Goal: Task Accomplishment & Management: Use online tool/utility

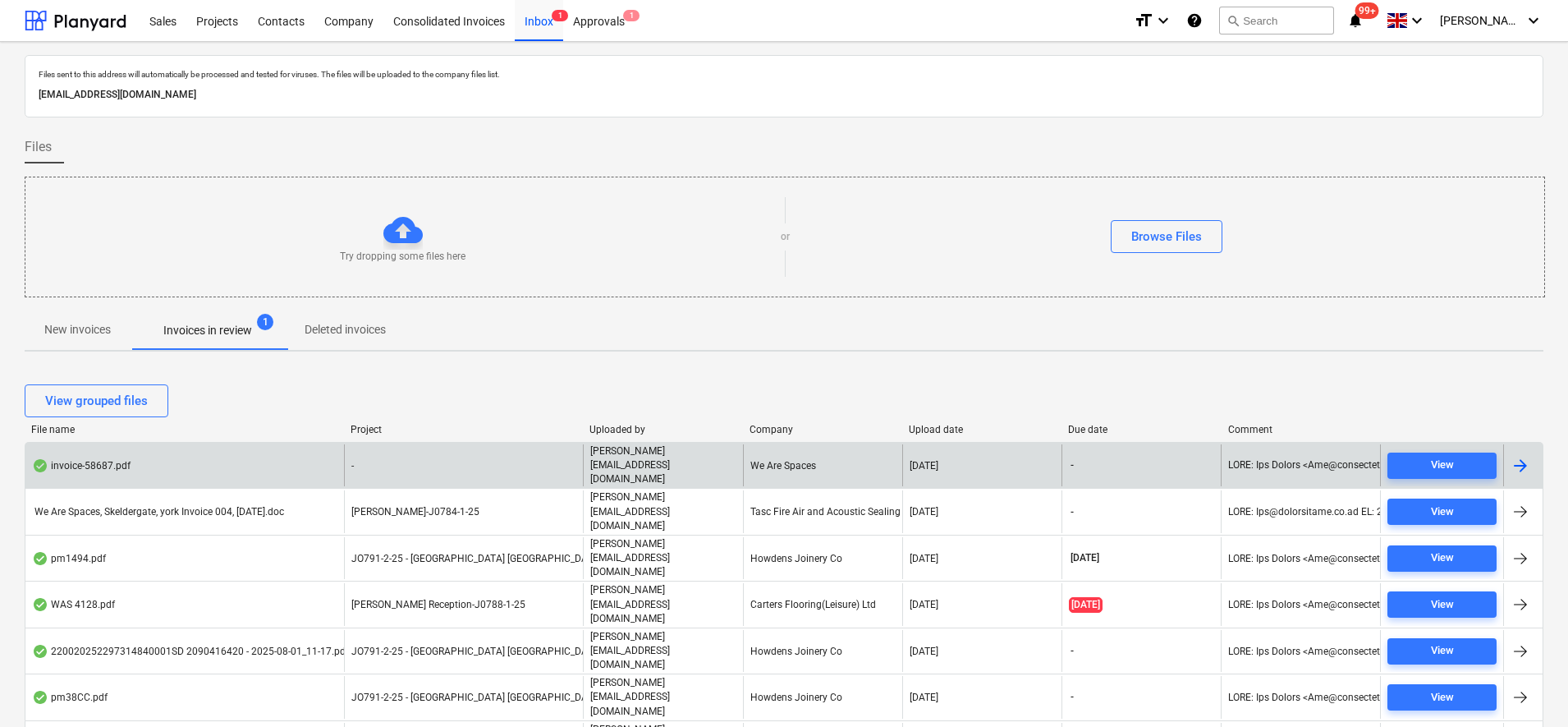
click at [279, 467] on div "invoice-58687.pdf" at bounding box center [184, 464] width 319 height 42
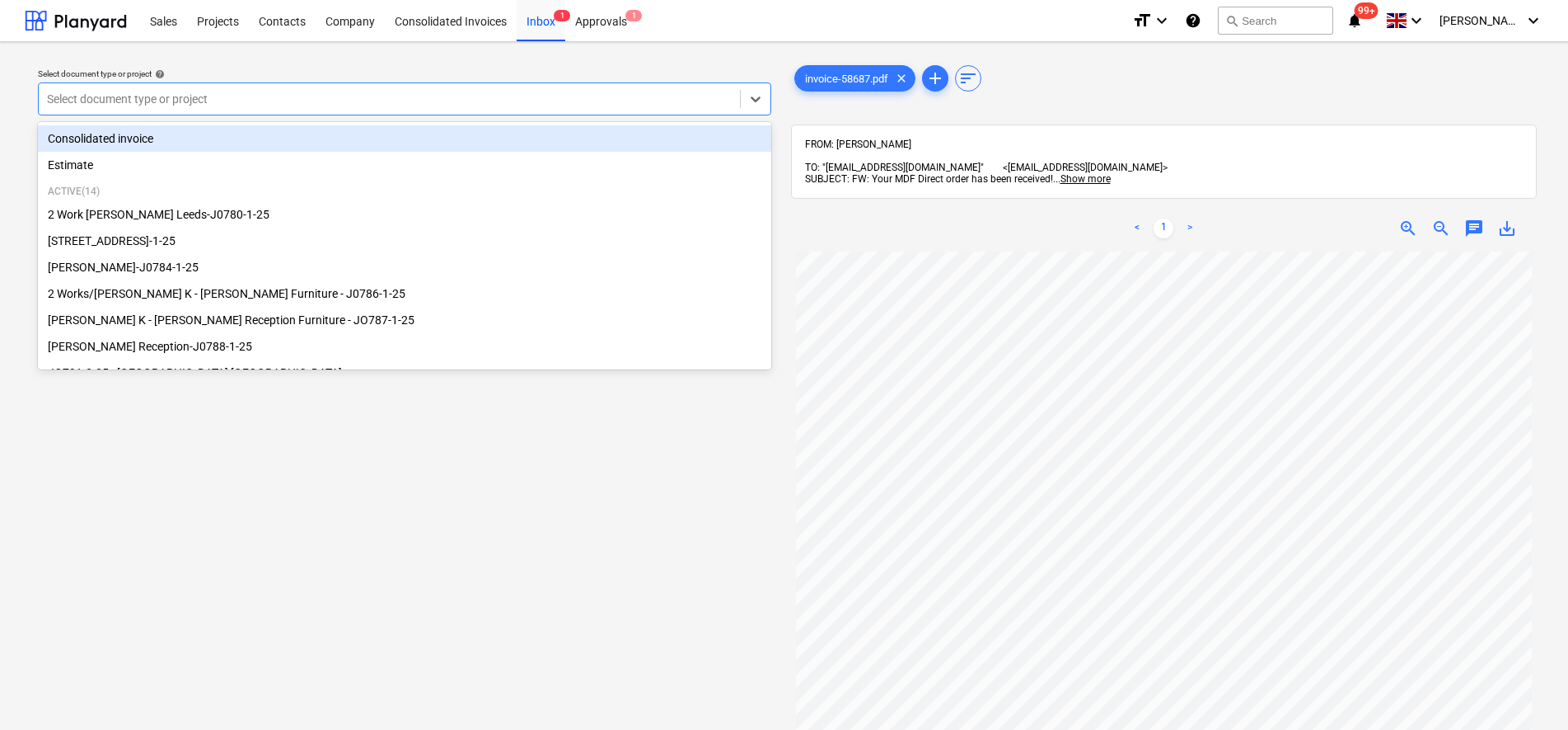
click at [279, 96] on div at bounding box center [389, 98] width 685 height 17
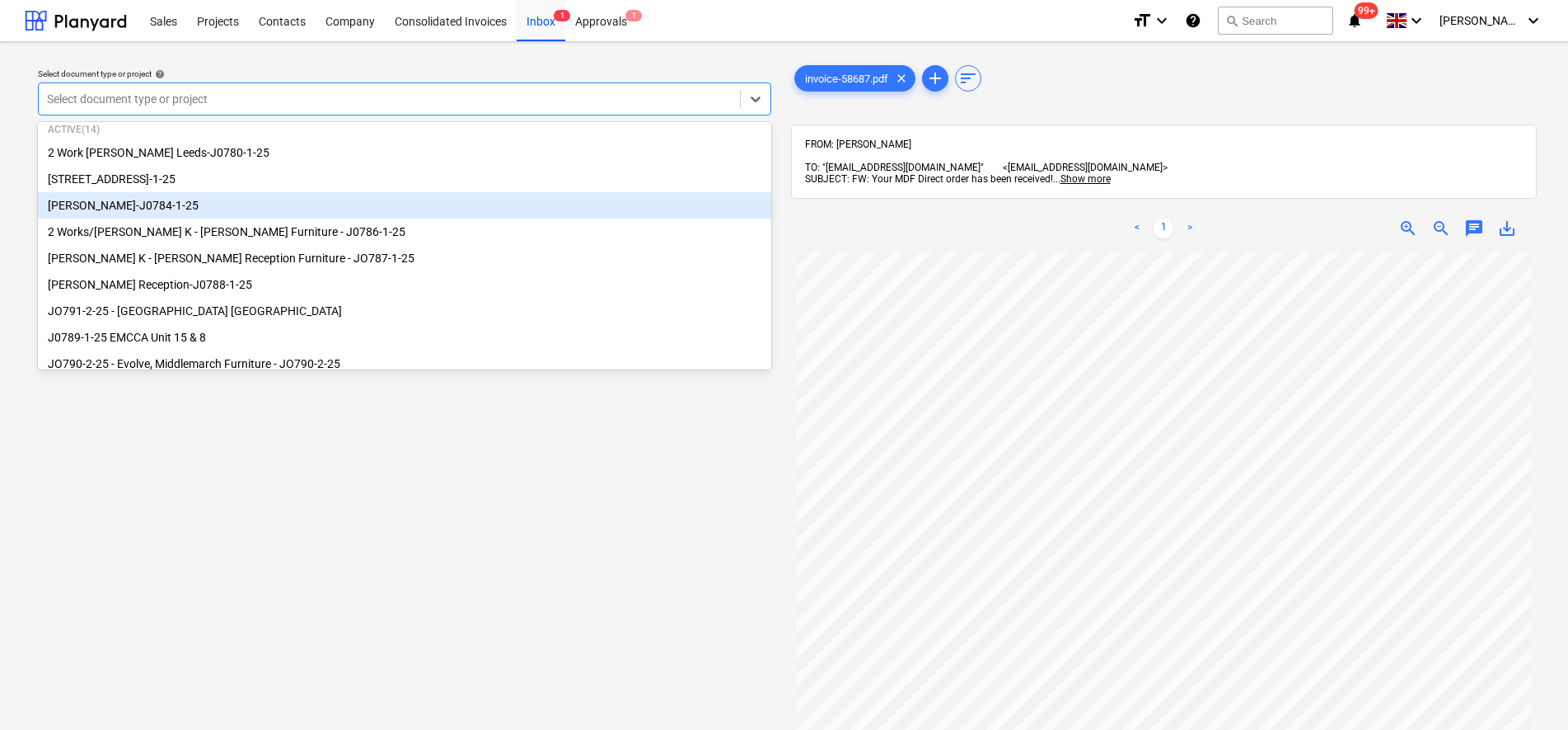
scroll to position [103, 0]
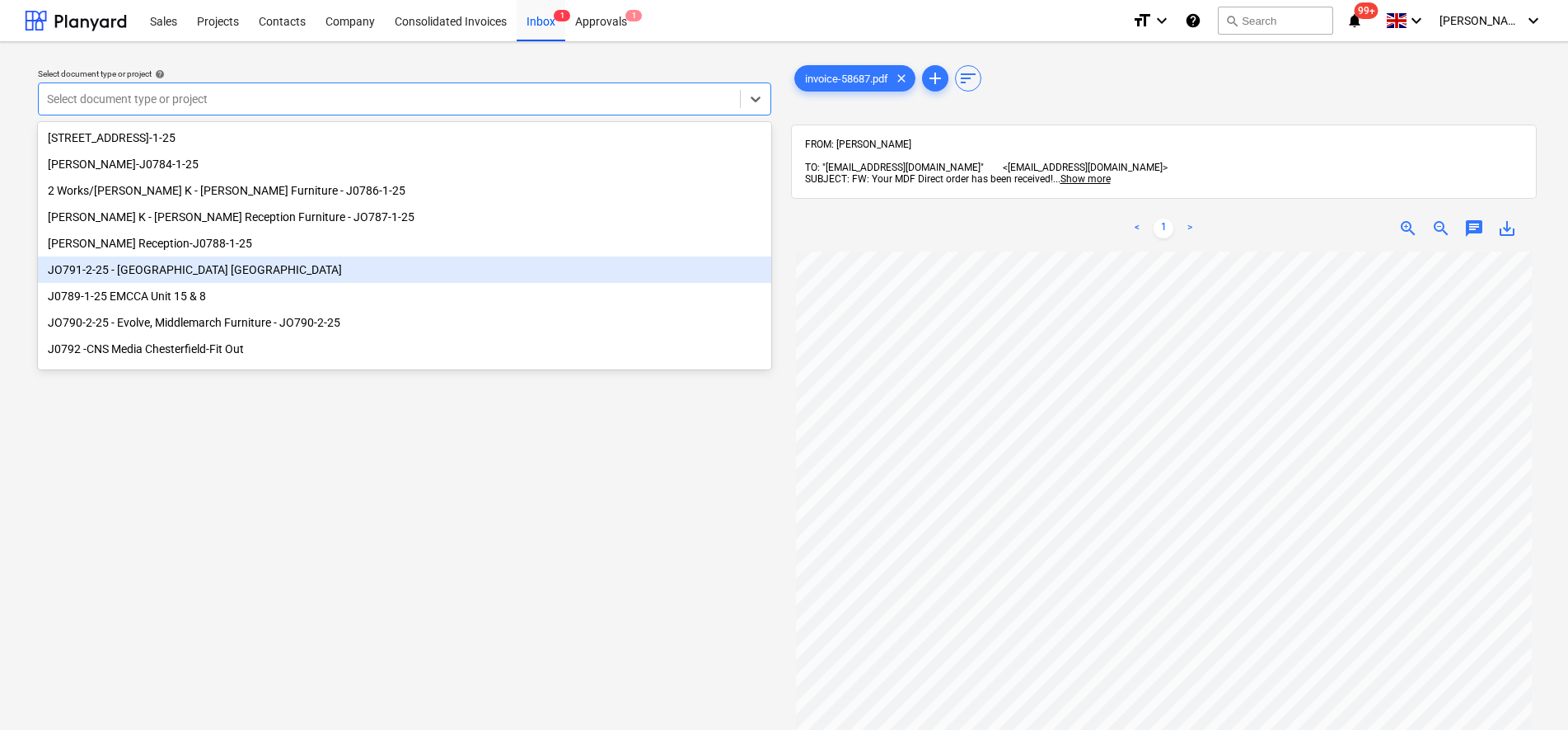
click at [211, 270] on div "JO791-2-25 - [GEOGRAPHIC_DATA] [GEOGRAPHIC_DATA]" at bounding box center [405, 269] width 733 height 26
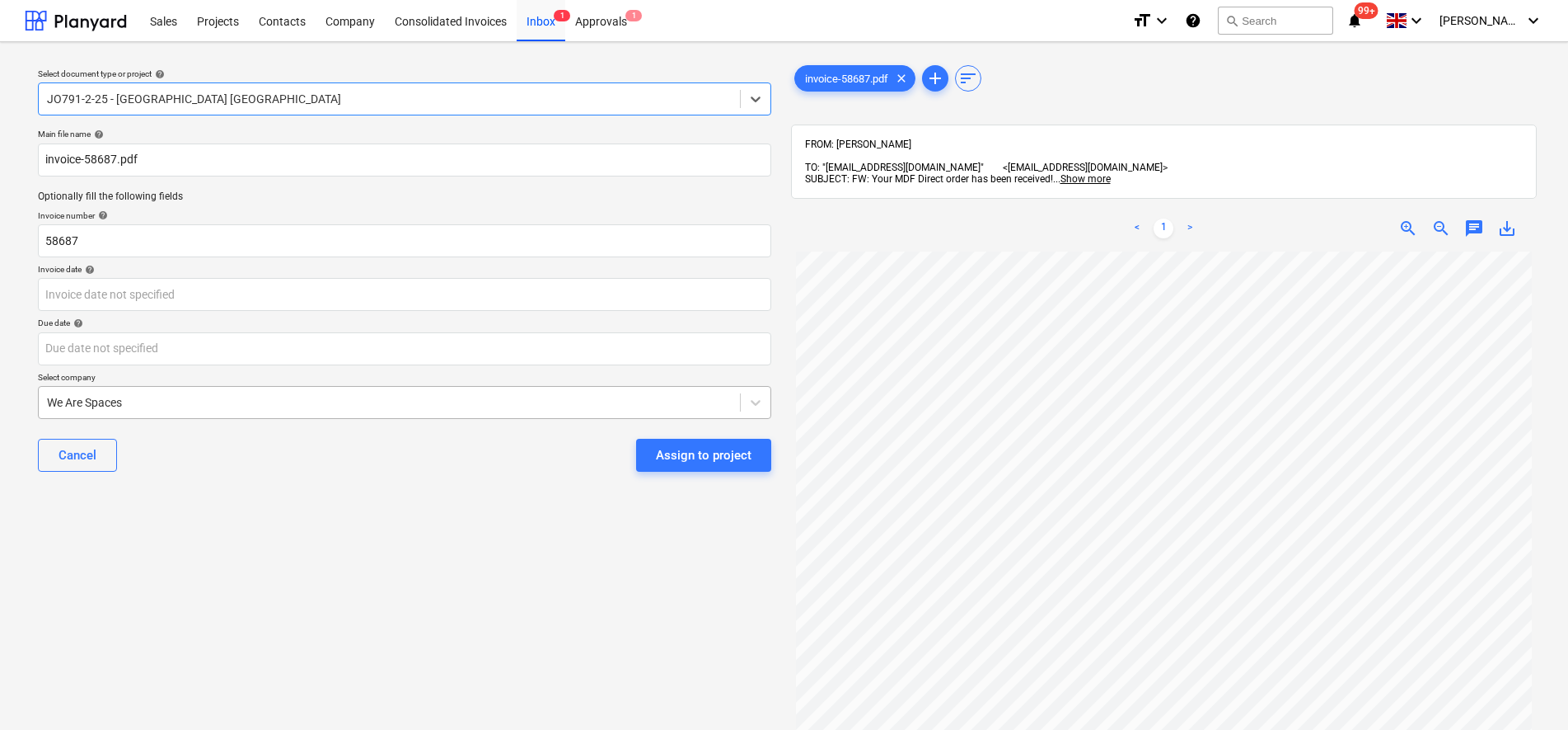
click at [213, 407] on div at bounding box center [389, 402] width 685 height 17
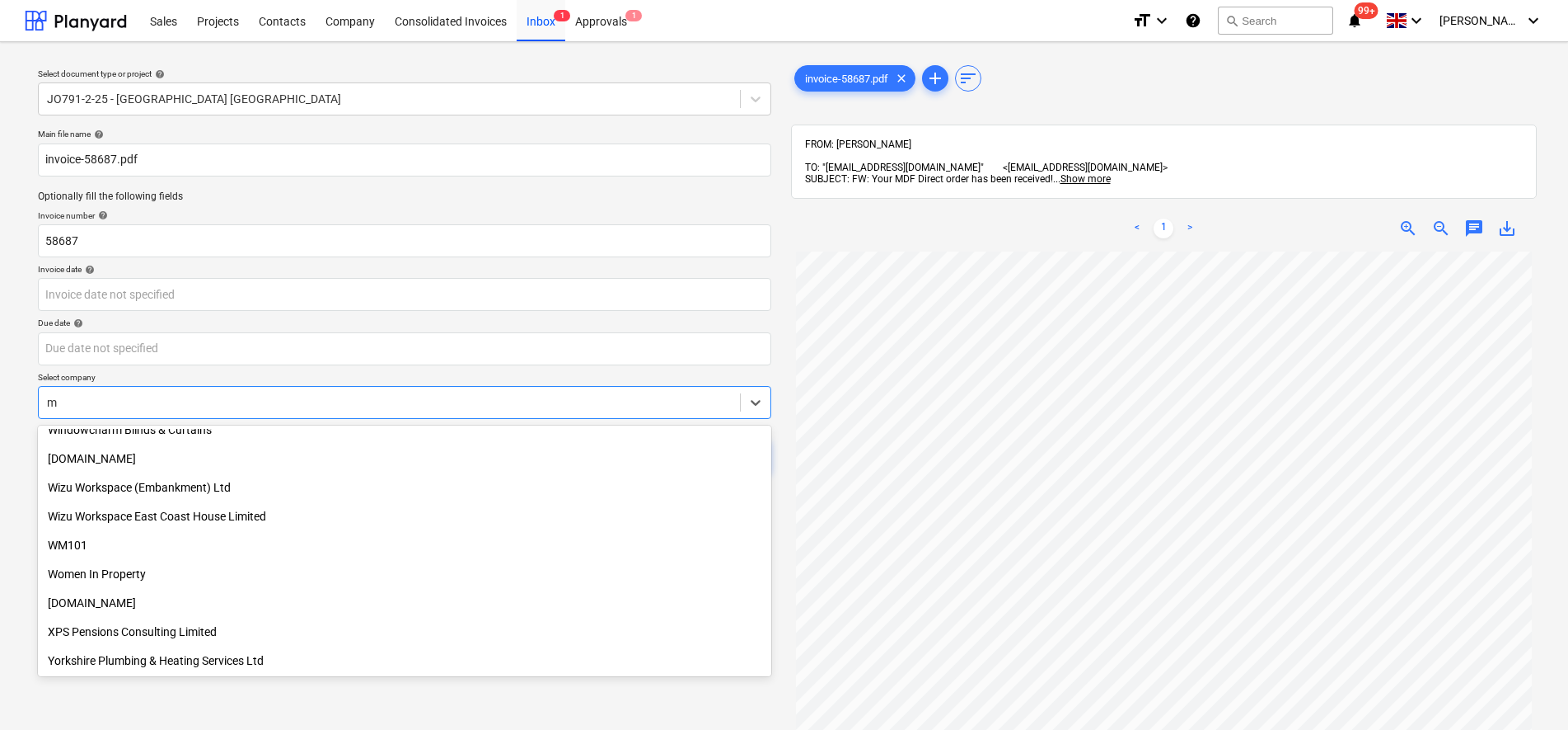
scroll to position [13375, 0]
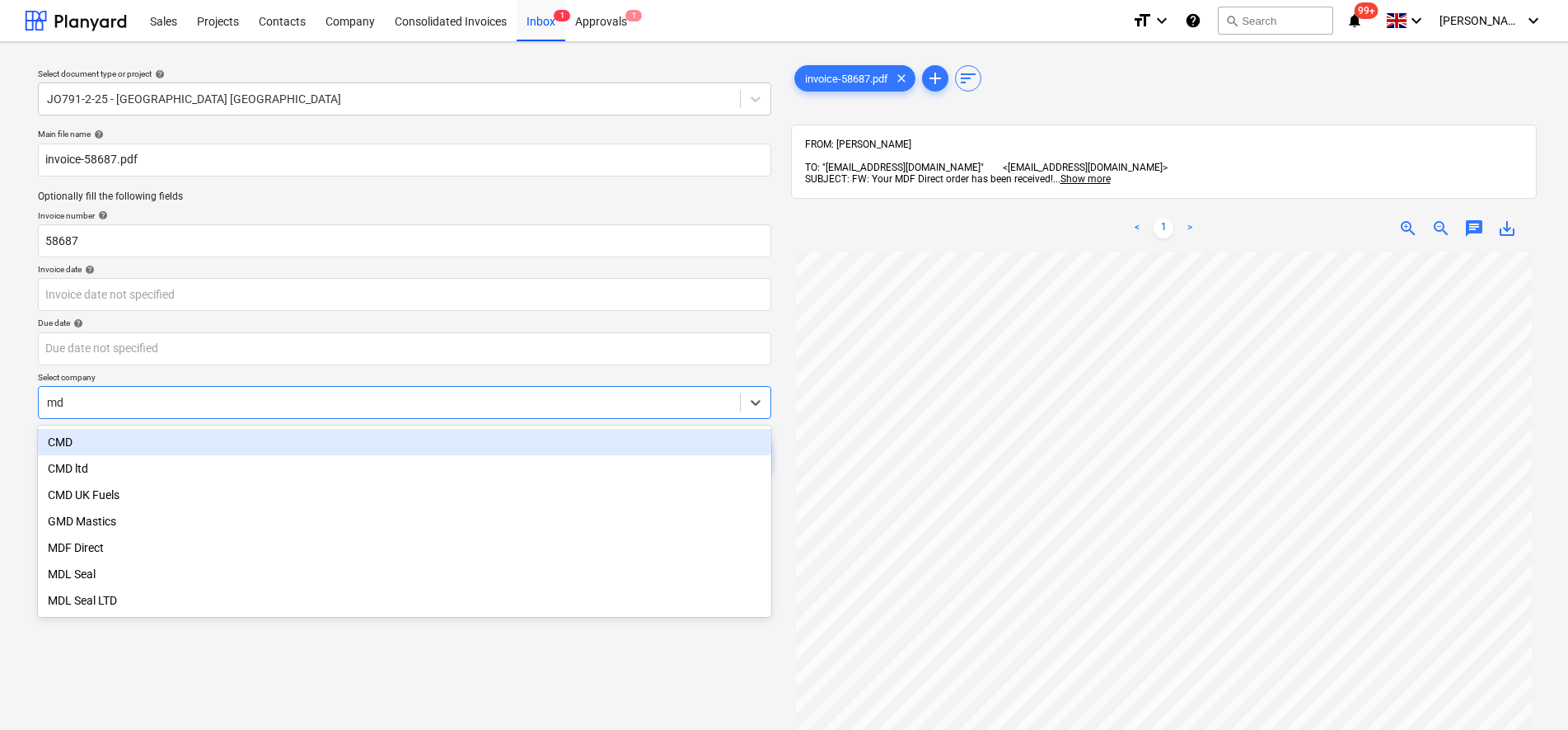
type input "mdf"
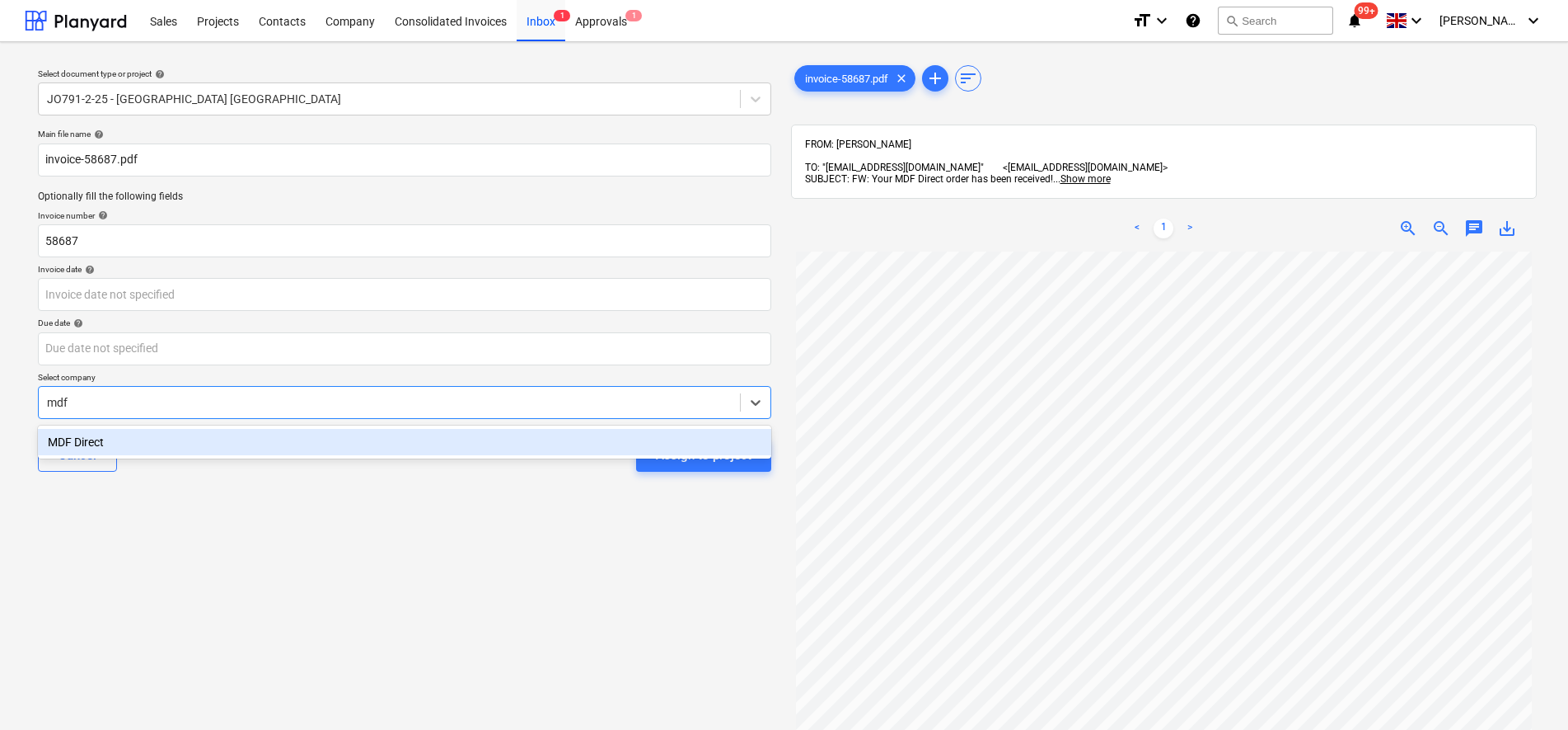
click at [258, 451] on div "MDF Direct" at bounding box center [405, 442] width 733 height 26
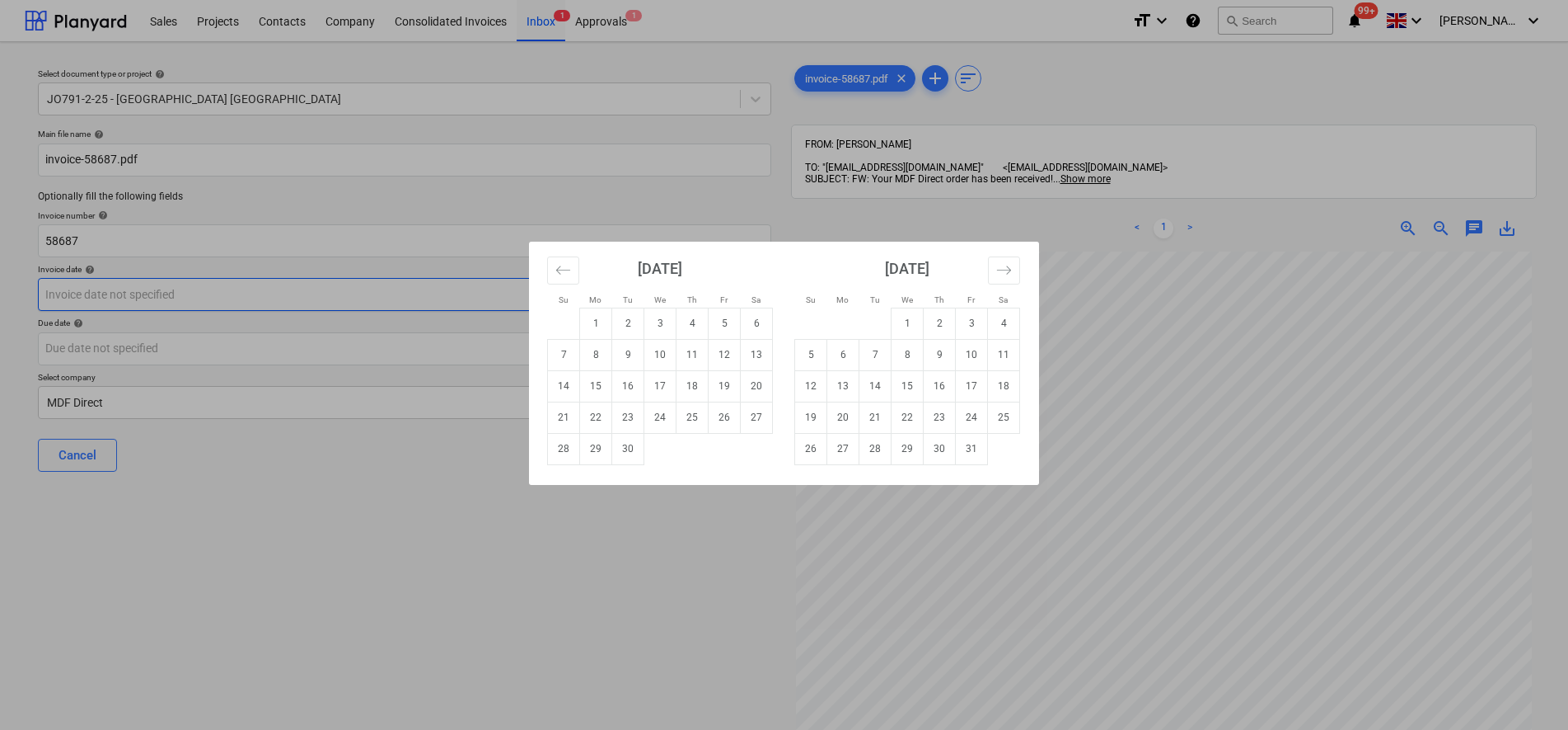
click at [244, 303] on body "Sales Projects Contacts Company Consolidated Invoices Inbox 1 Approvals 1 forma…" at bounding box center [784, 365] width 1568 height 730
click at [570, 274] on icon "Move backward to switch to the previous month." at bounding box center [563, 270] width 16 height 16
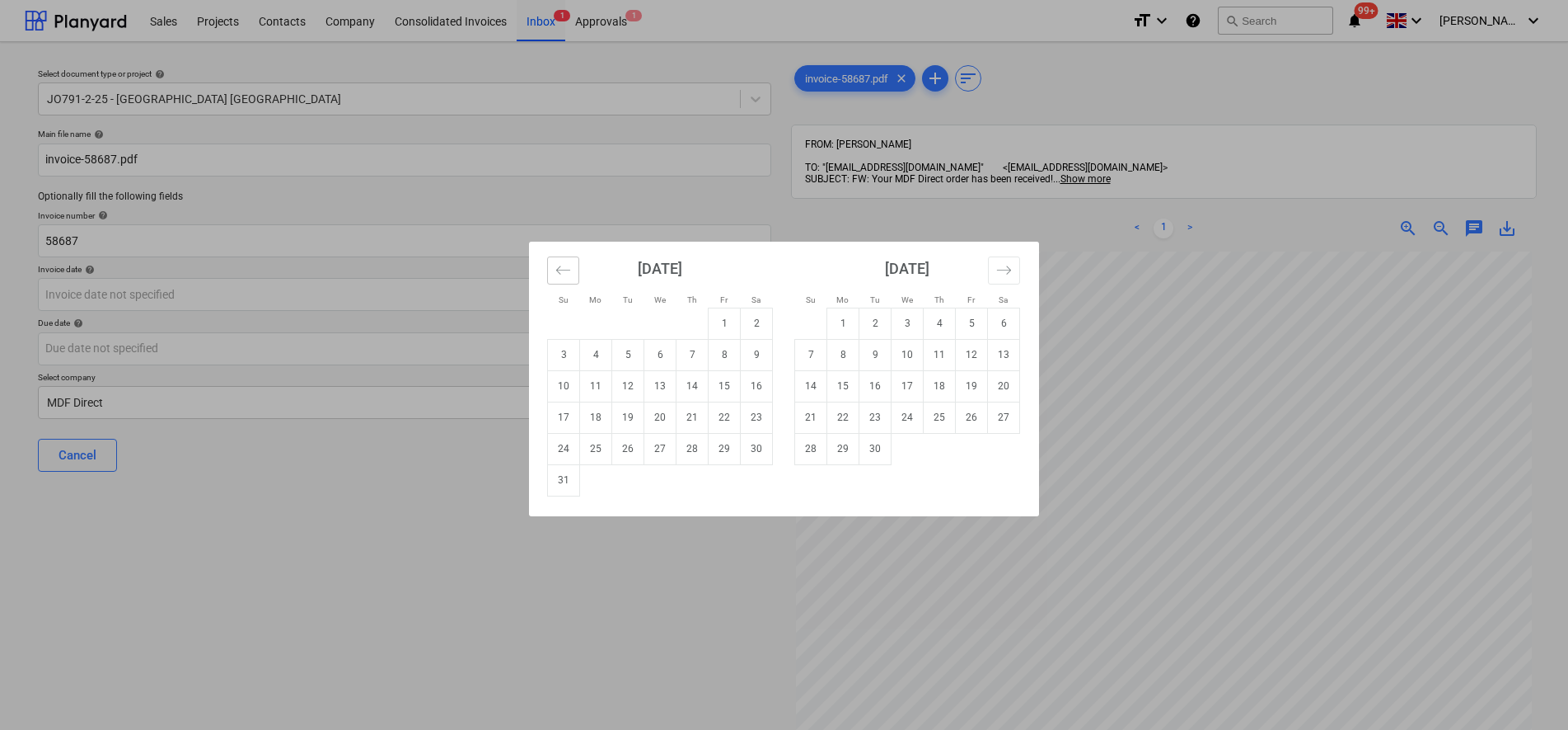
click at [576, 274] on button "Move backward to switch to the previous month." at bounding box center [563, 270] width 32 height 28
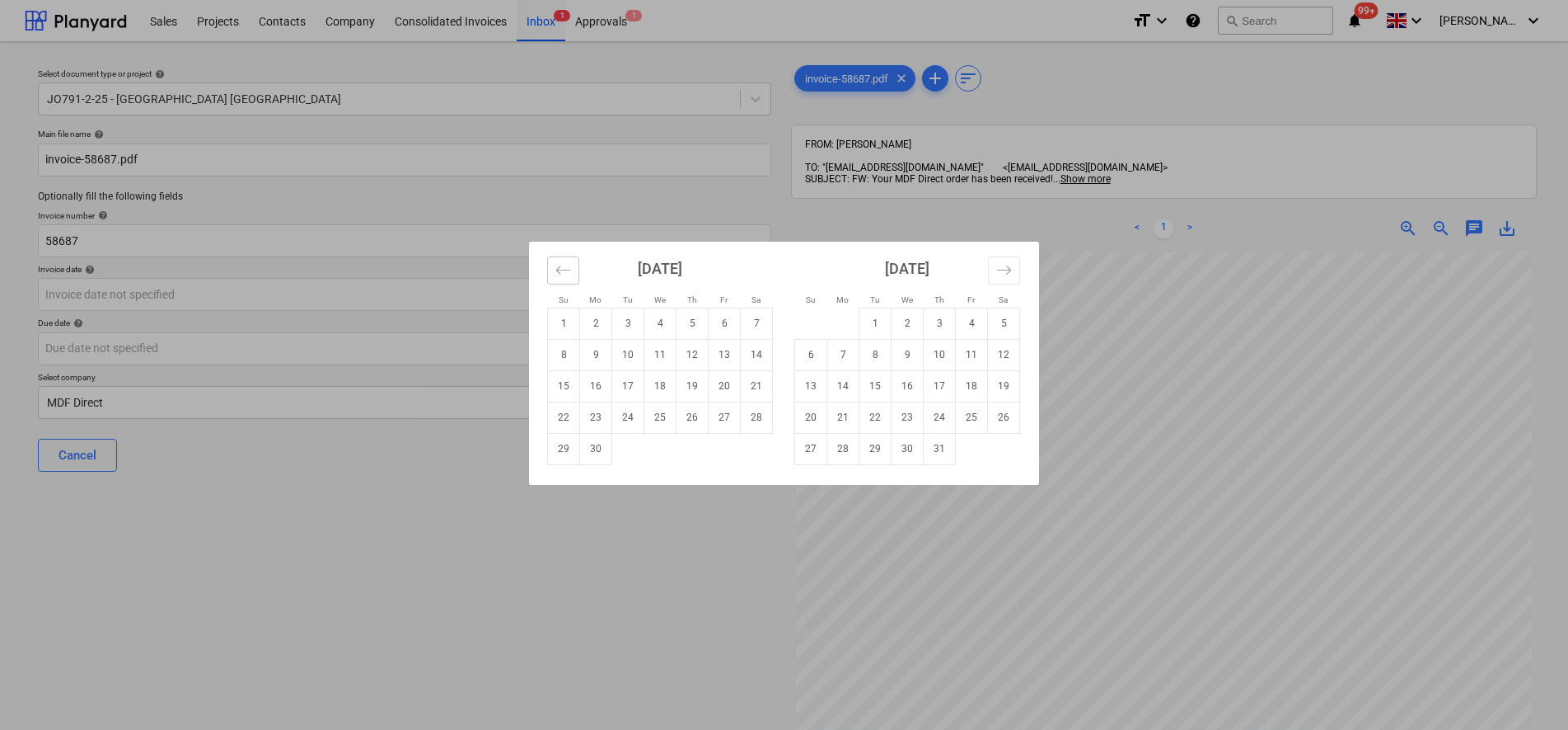
click at [576, 274] on button "Move backward to switch to the previous month." at bounding box center [563, 270] width 32 height 28
click at [635, 452] on td "27" at bounding box center [627, 449] width 32 height 31
type input "[DATE]"
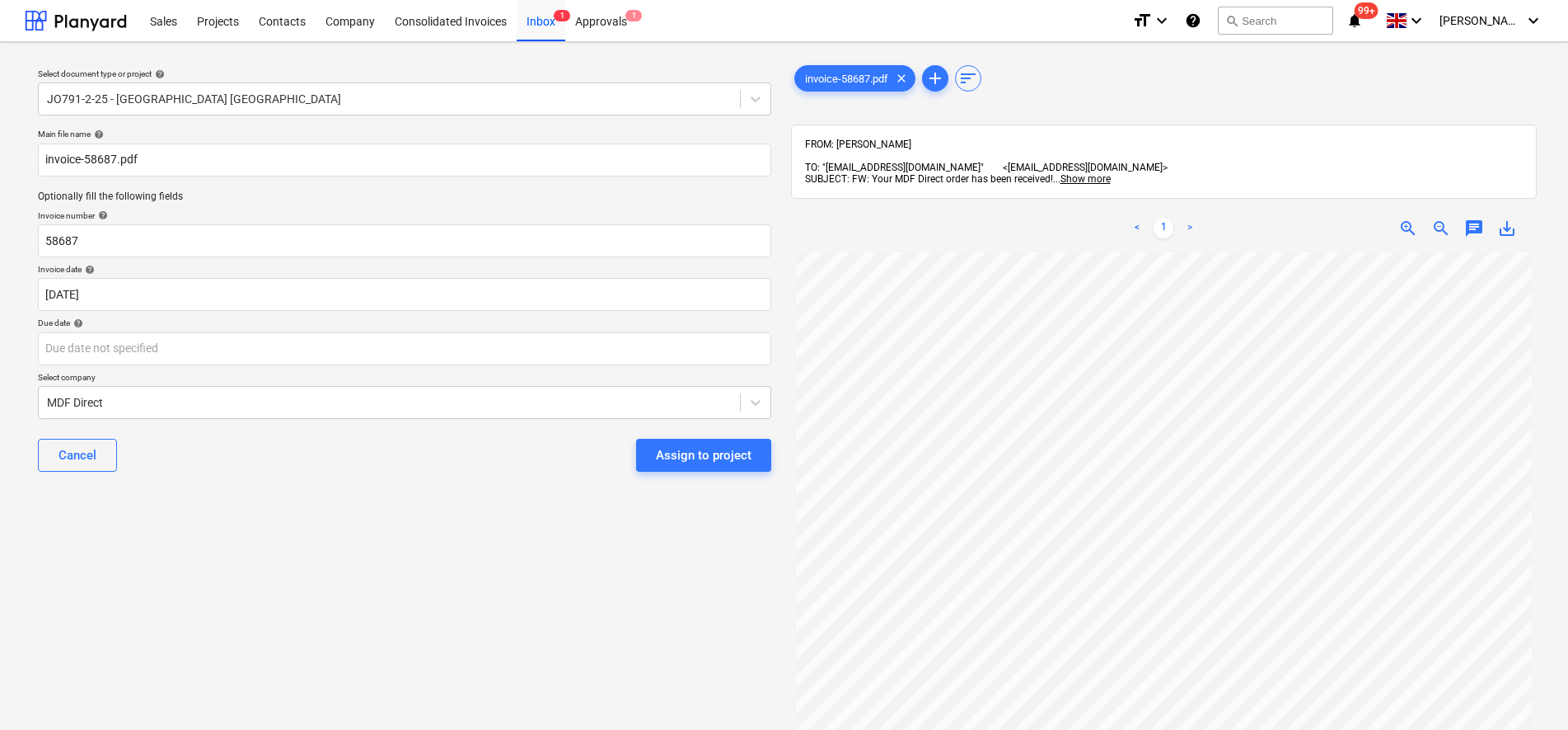
click at [447, 486] on div "Main file name help invoice-58687.pdf Optionally fill the following fields Invo…" at bounding box center [405, 307] width 747 height 370
click at [668, 466] on button "Assign to project" at bounding box center [703, 456] width 135 height 33
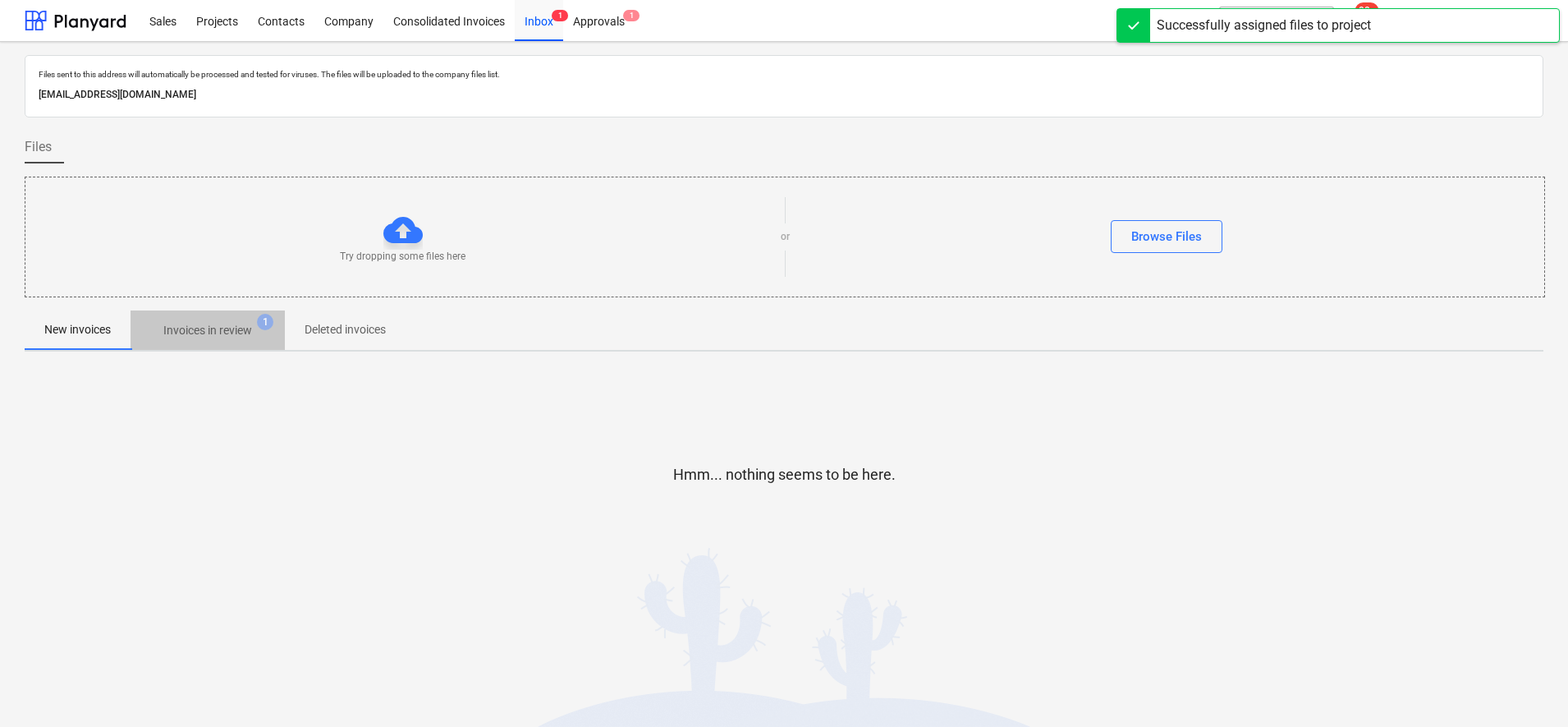
click at [233, 328] on p "Invoices in review" at bounding box center [207, 331] width 88 height 17
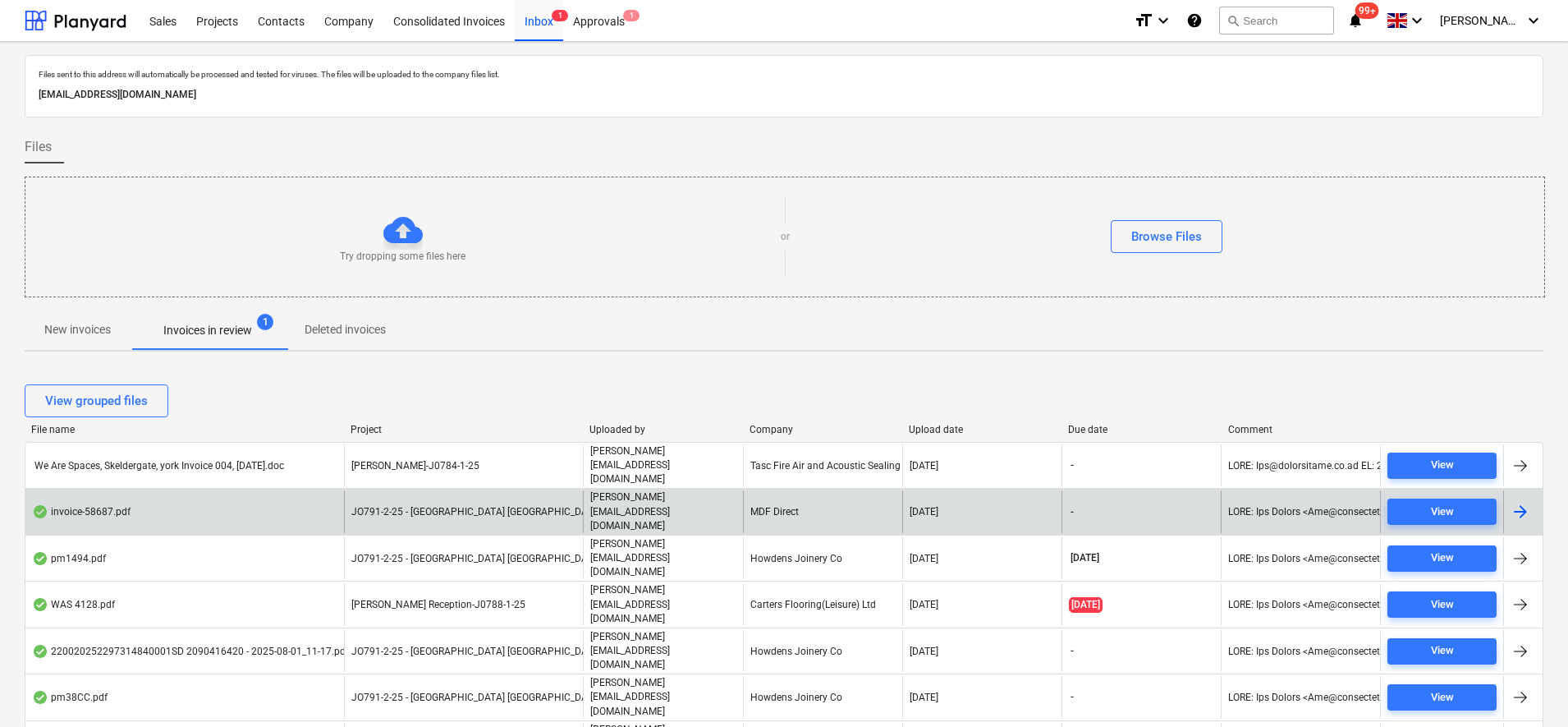
click at [626, 491] on p "[PERSON_NAME][EMAIL_ADDRESS][DOMAIN_NAME]" at bounding box center [663, 511] width 145 height 42
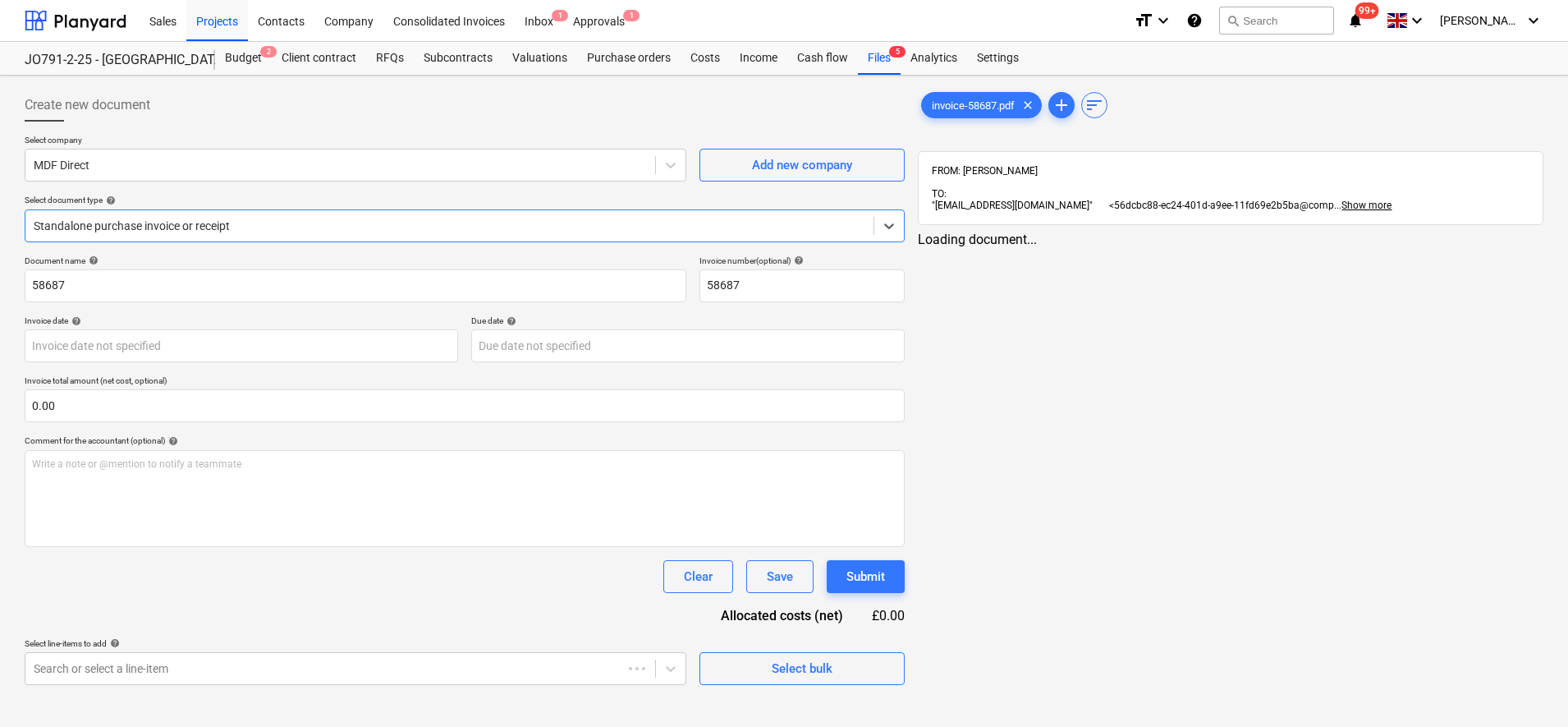
type input "[DATE]"
click at [948, 96] on div "invoice-58687.pdf clear" at bounding box center [982, 105] width 121 height 26
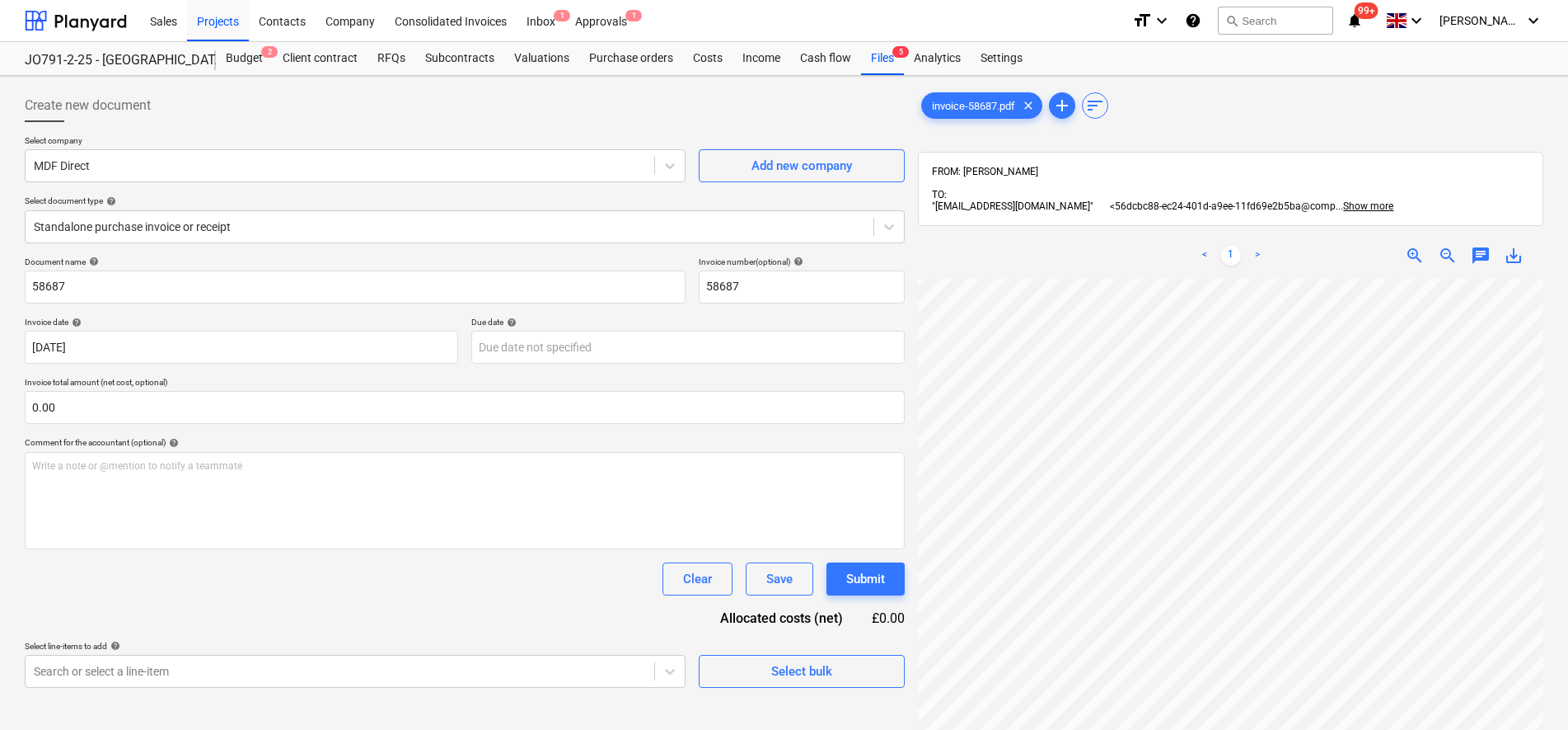
scroll to position [370, 120]
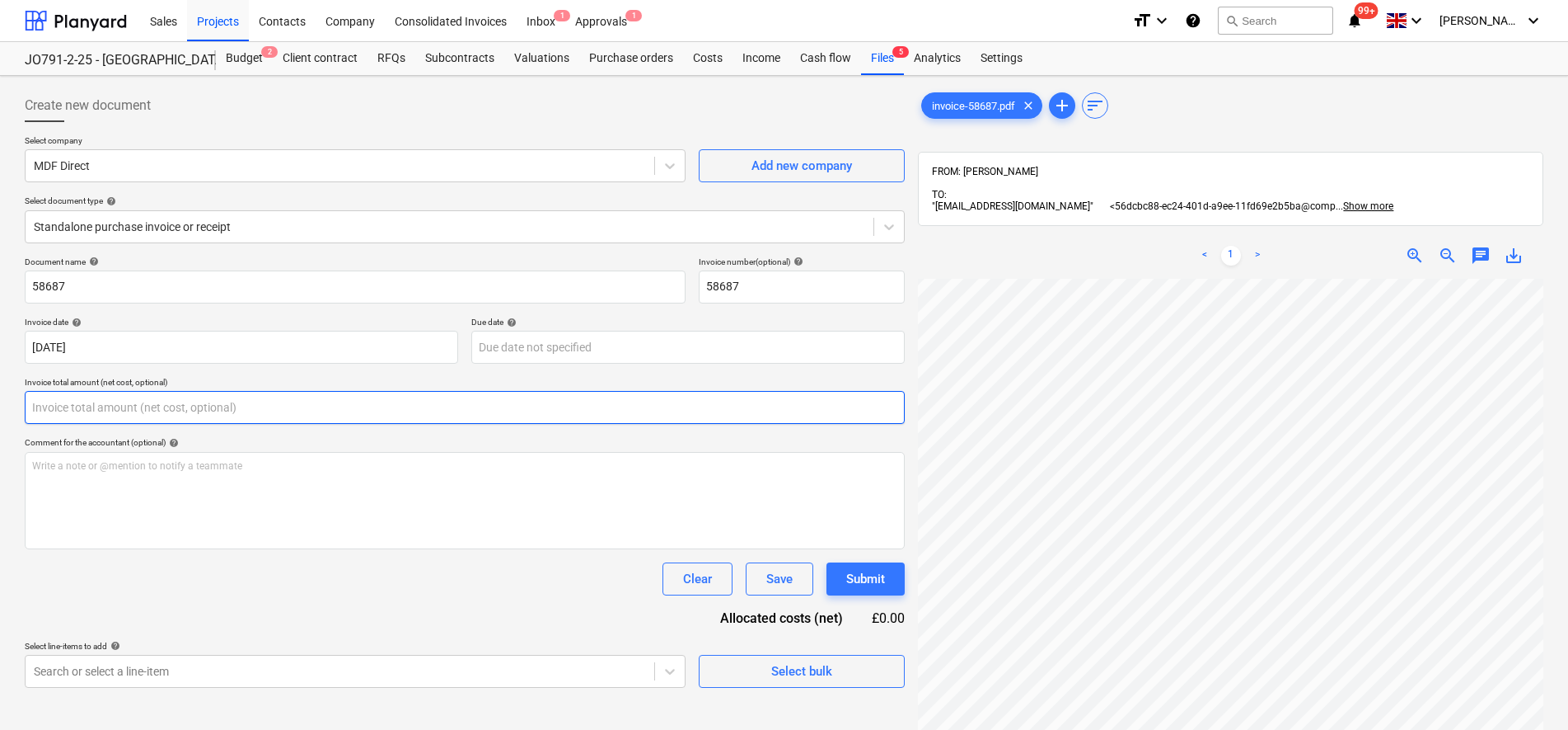
click at [129, 397] on input "text" at bounding box center [464, 408] width 880 height 33
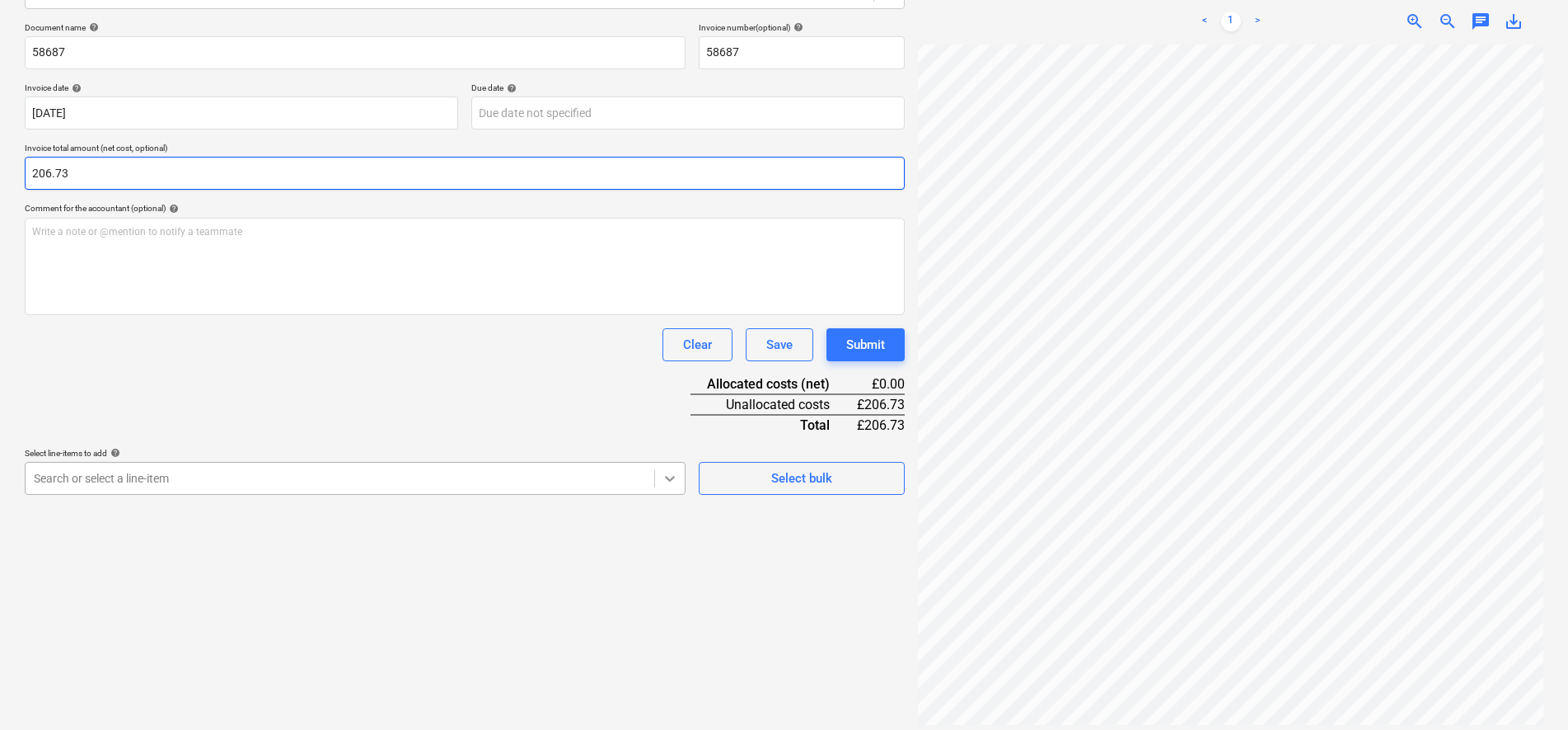
type input "206.73"
click at [665, 473] on div "Create new document Select company MDF Direct Add new company Select document t…" at bounding box center [465, 291] width 893 height 887
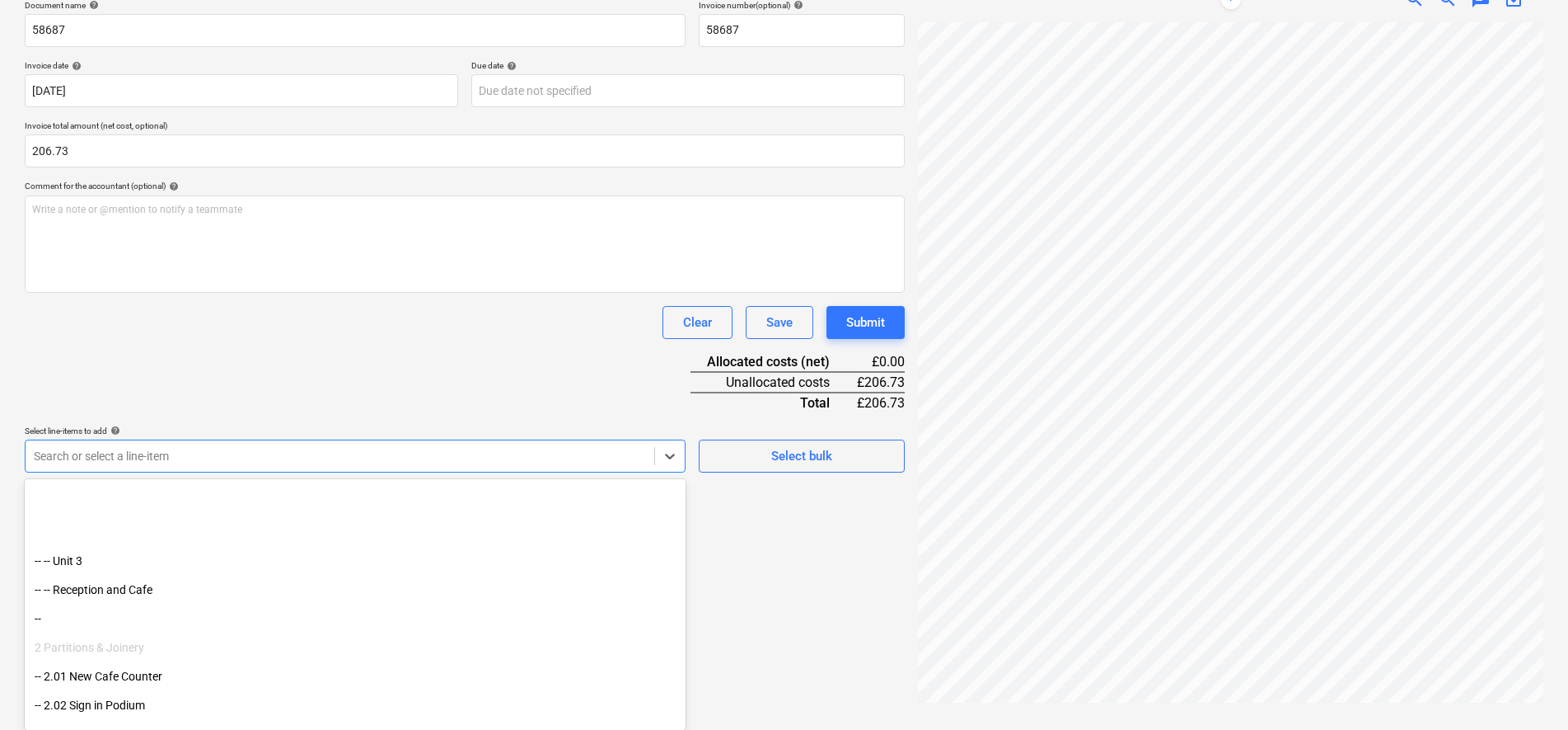
scroll to position [206, 0]
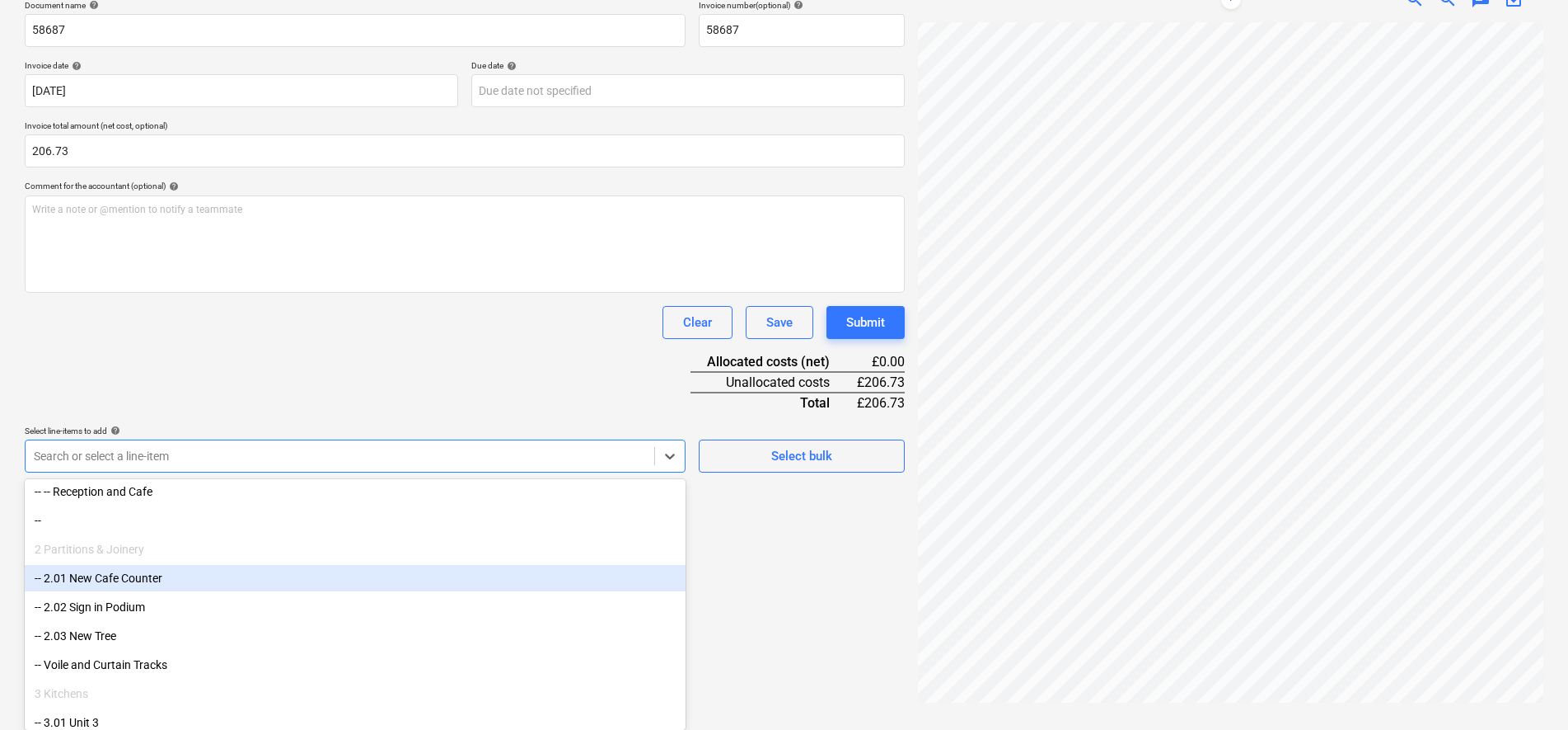
click at [137, 574] on div "-- 2.01 New Cafe Counter" at bounding box center [354, 577] width 660 height 26
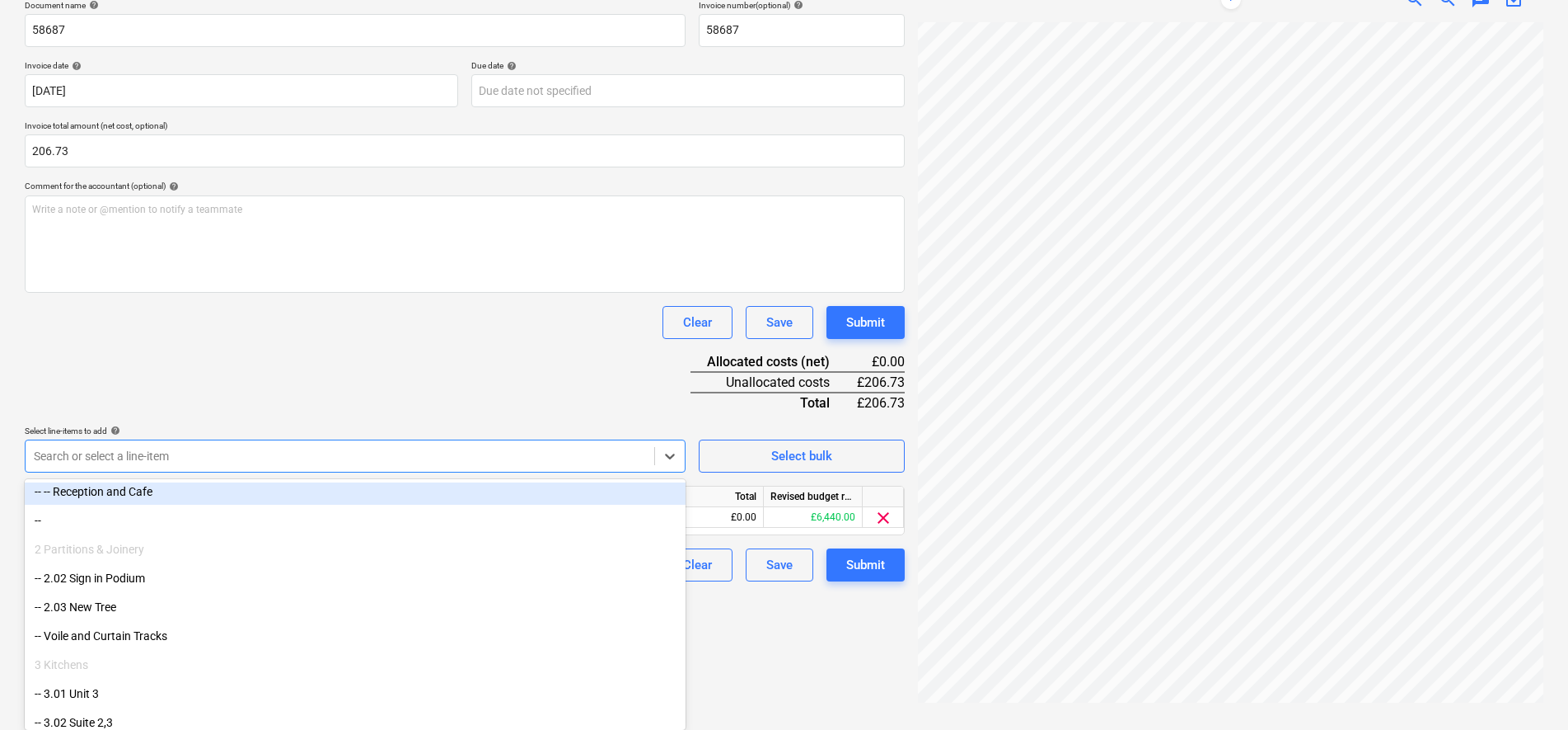
click at [227, 387] on div "Document name help 58687 Invoice number (optional) help 58687 Invoice date help…" at bounding box center [464, 290] width 880 height 581
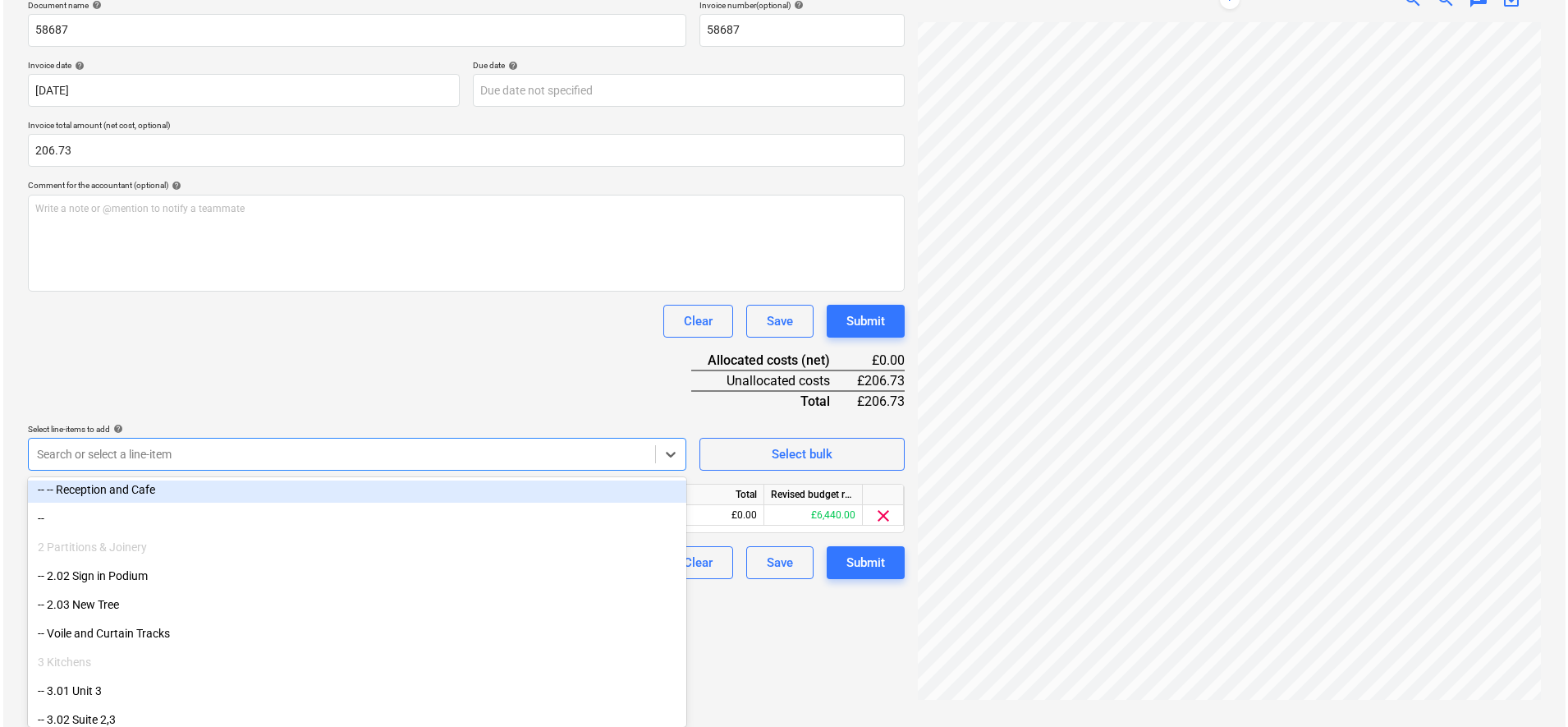
scroll to position [234, 0]
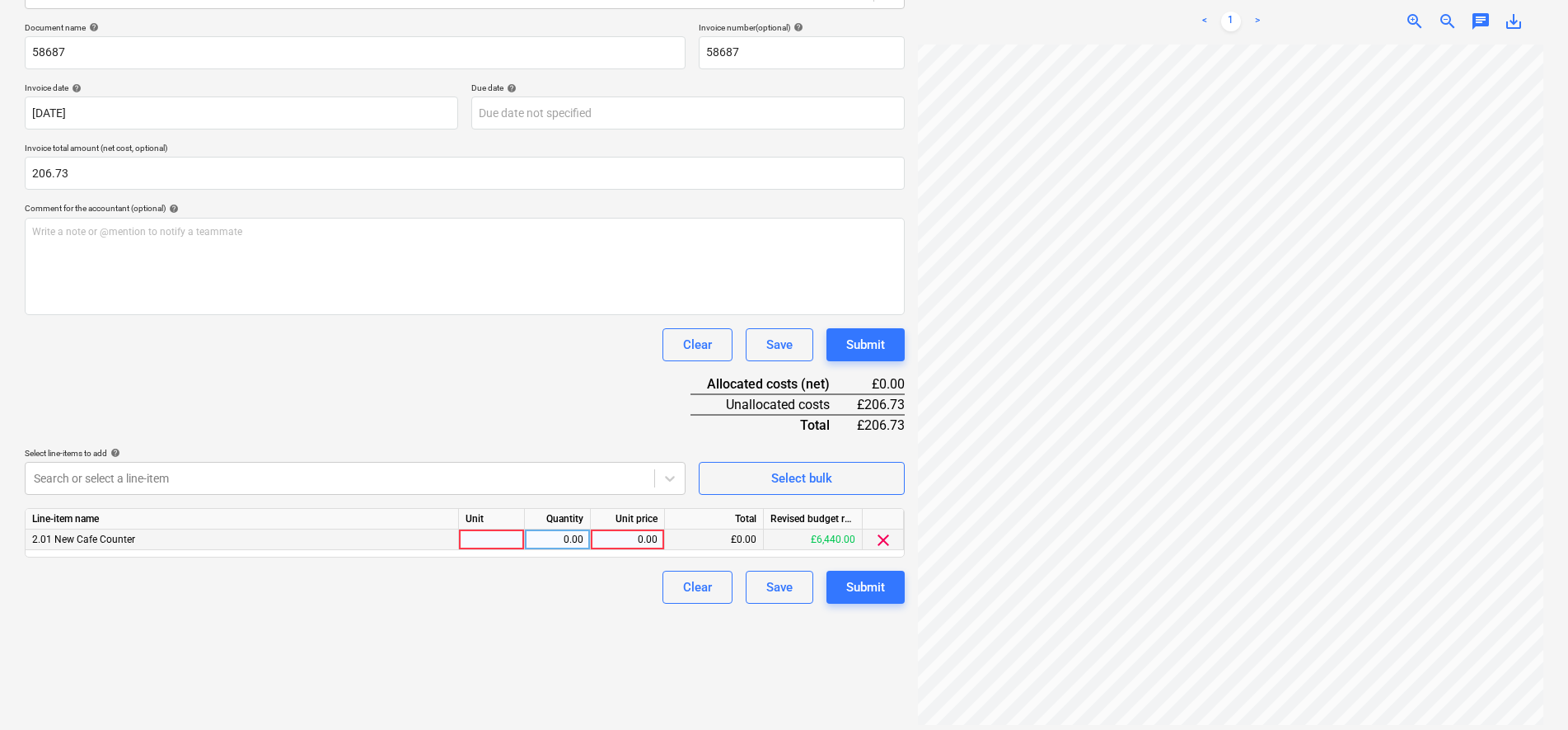
click at [479, 536] on div at bounding box center [492, 539] width 66 height 20
type input "pcs"
type input "142.27"
click at [874, 582] on div "Submit" at bounding box center [866, 587] width 39 height 21
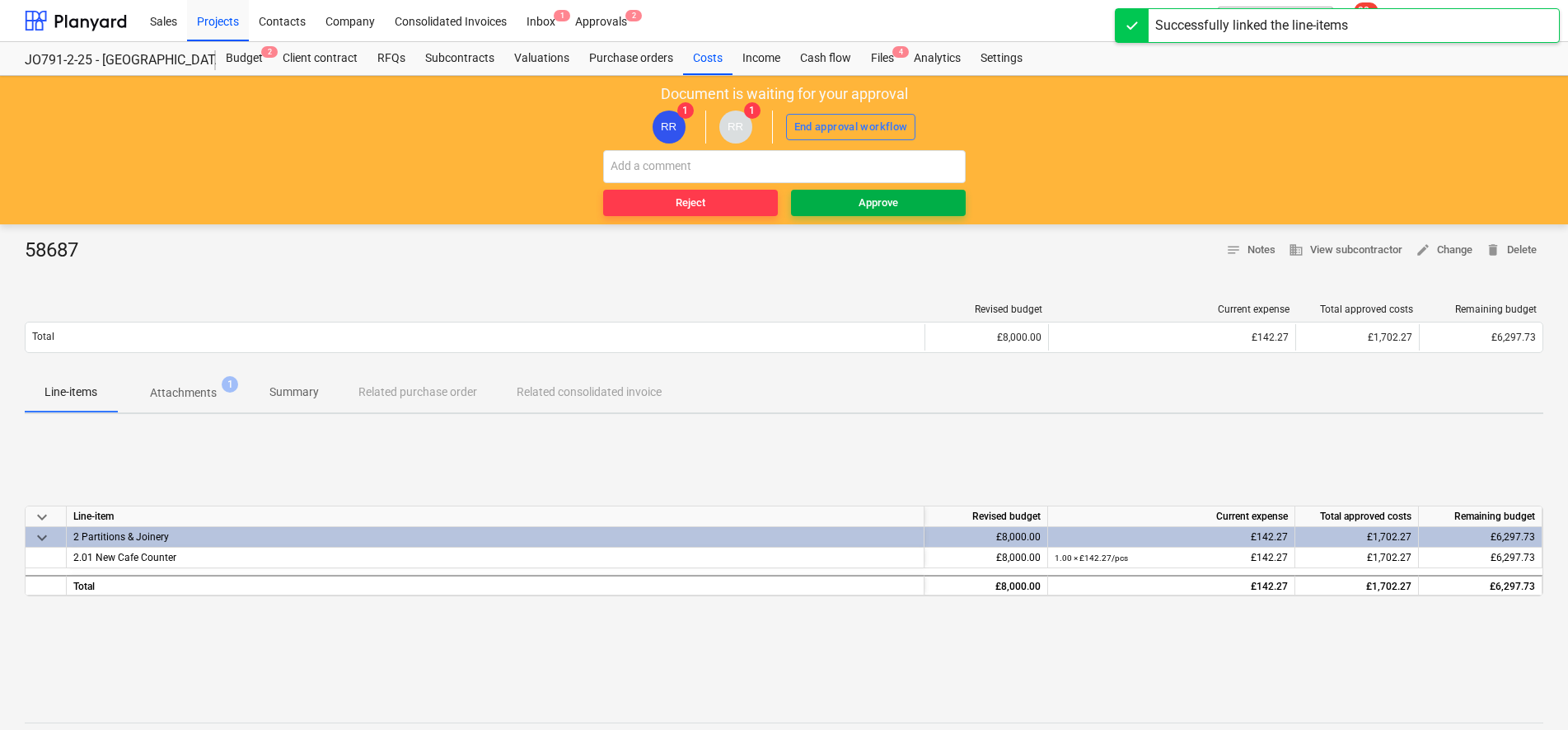
click at [898, 206] on span "Approve" at bounding box center [878, 202] width 161 height 18
